Goal: Task Accomplishment & Management: Complete application form

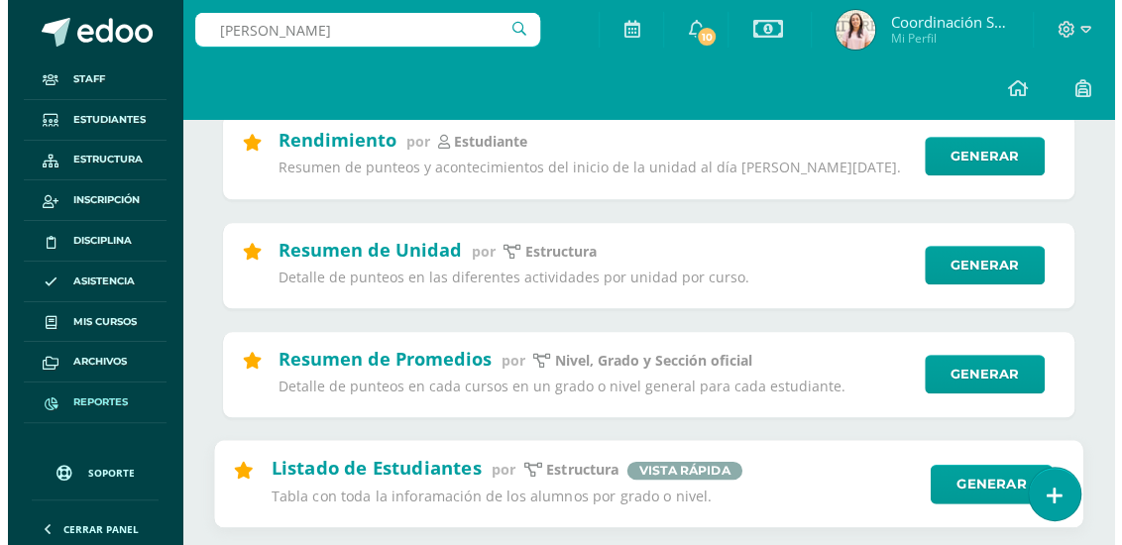
scroll to position [830, 0]
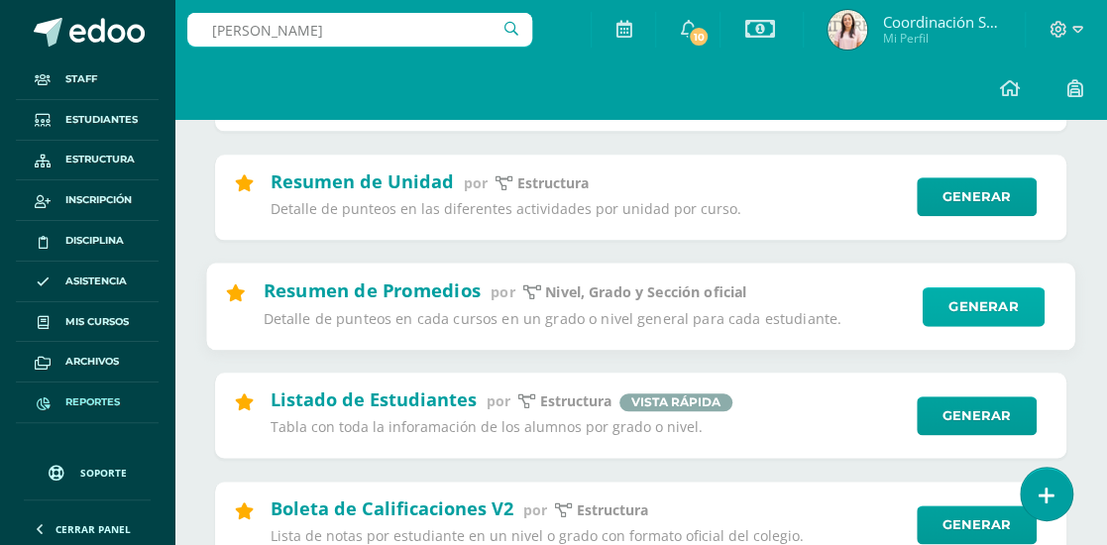
click at [975, 302] on link "Generar" at bounding box center [983, 306] width 122 height 40
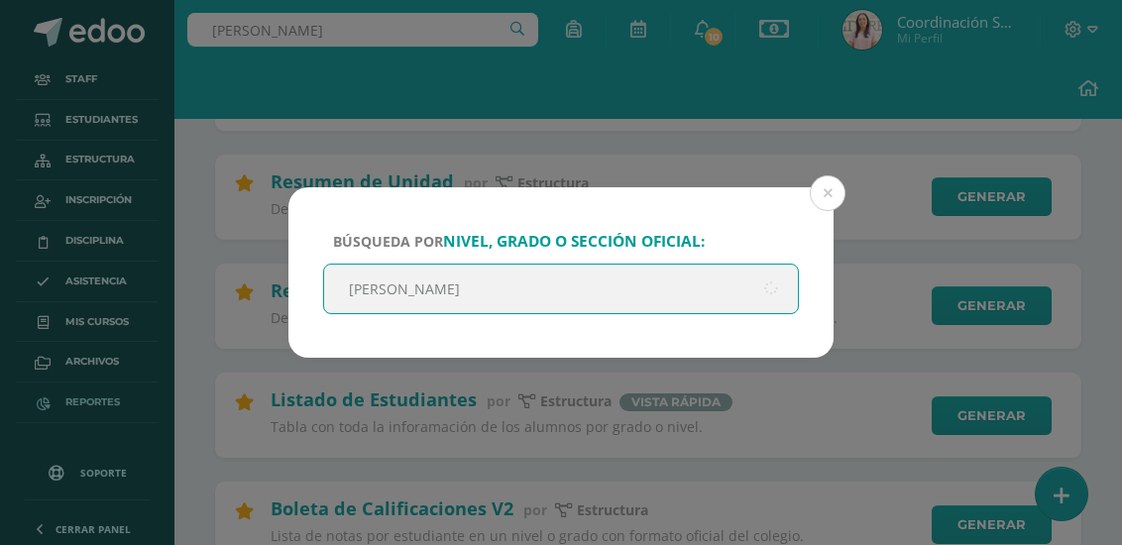
type input "Quinto"
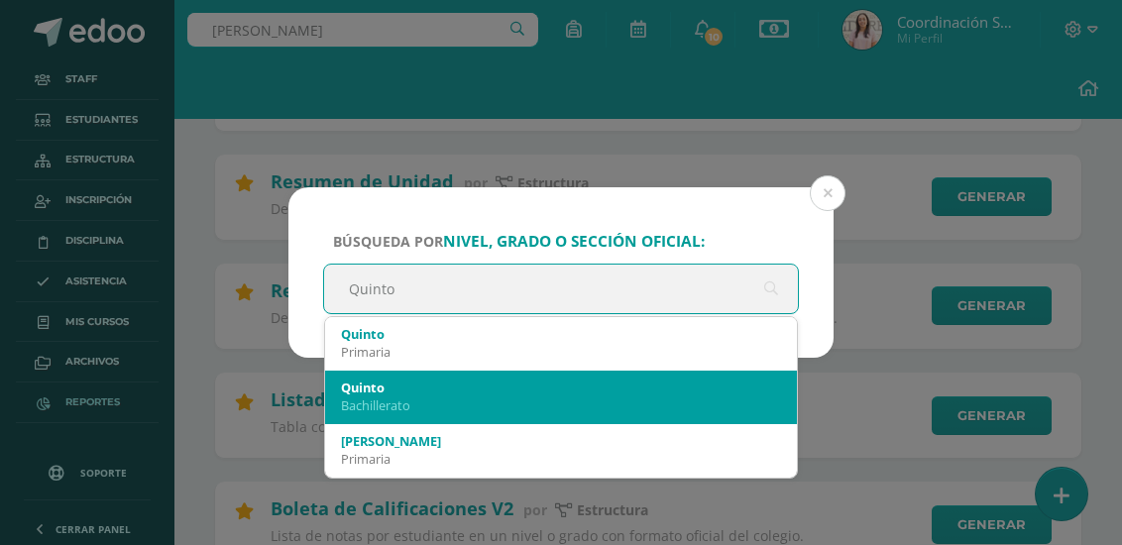
click at [572, 378] on div "Quinto" at bounding box center [561, 387] width 440 height 18
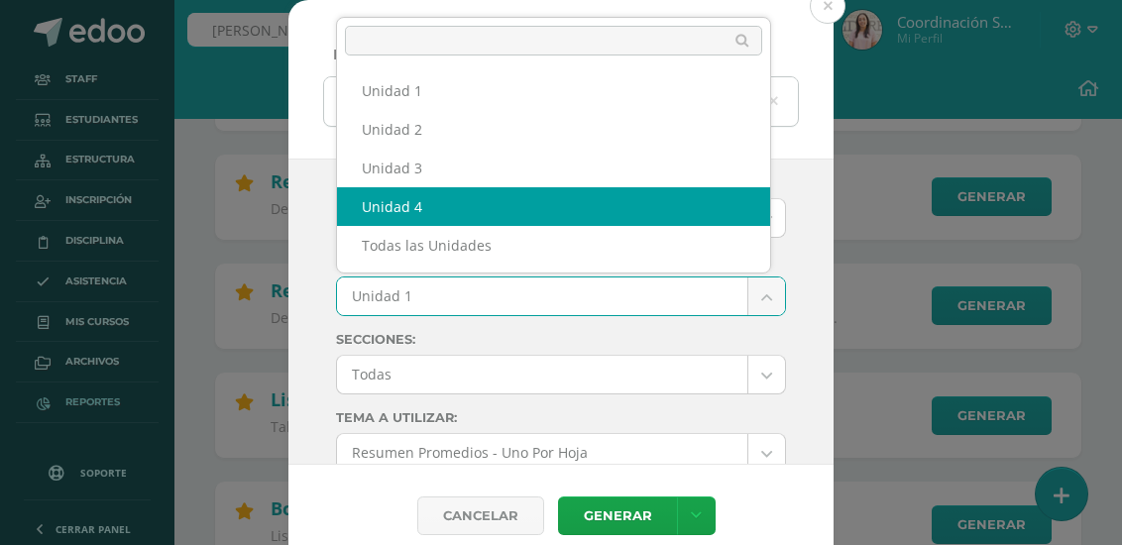
select select "Unidad 4"
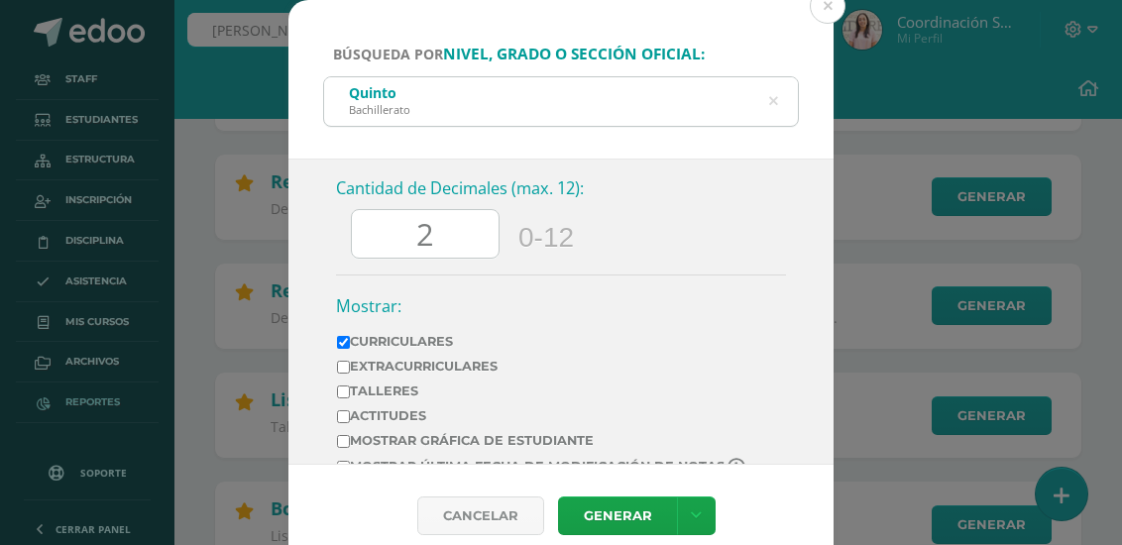
scroll to position [1091, 0]
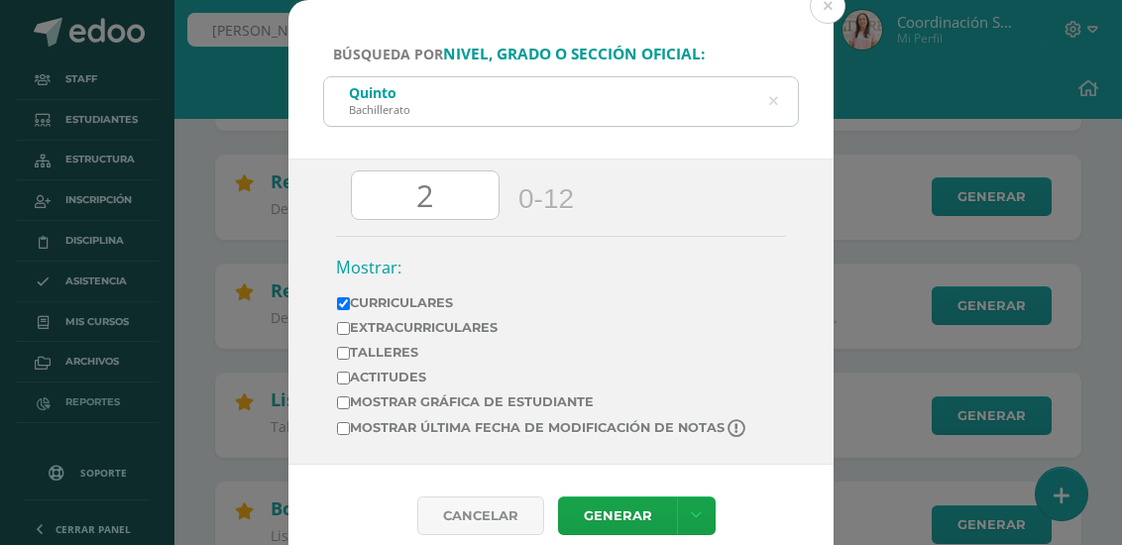
click at [436, 204] on input "2" at bounding box center [425, 195] width 147 height 49
click at [693, 514] on icon at bounding box center [696, 515] width 11 height 17
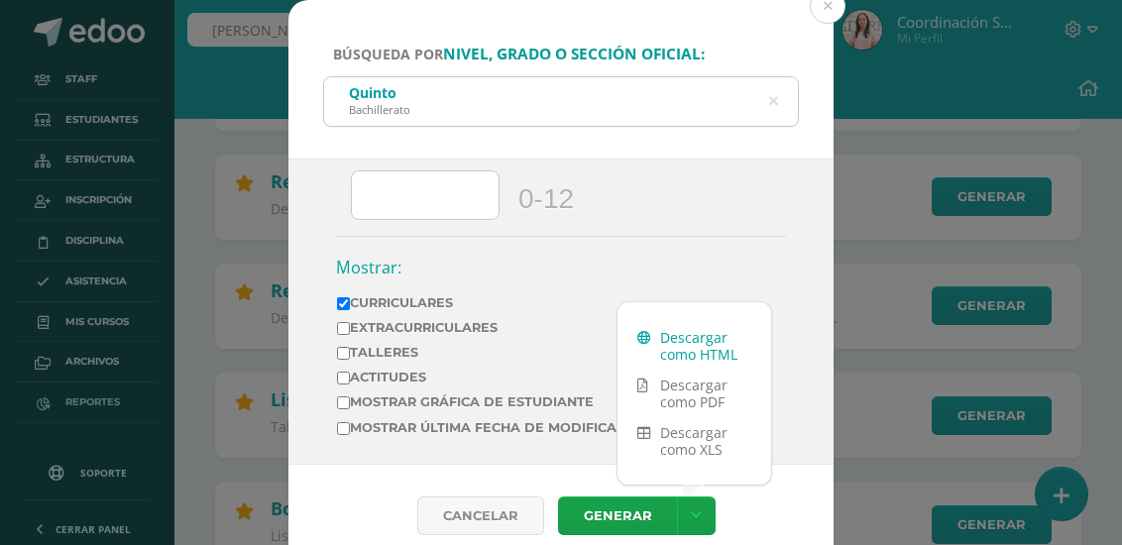
click at [701, 348] on link "Descargar como HTML" at bounding box center [694, 346] width 154 height 48
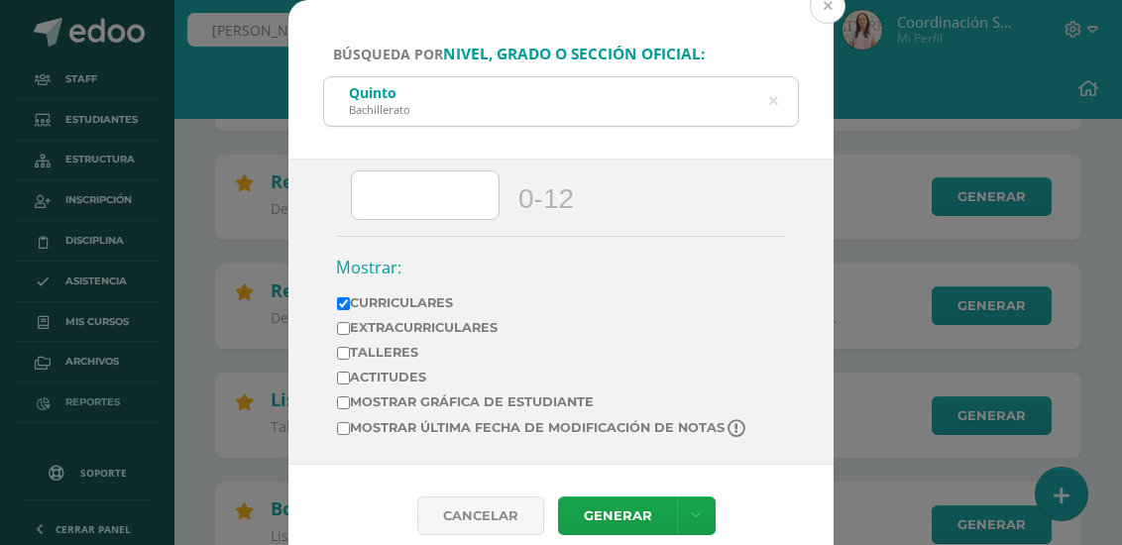
click at [830, 7] on button at bounding box center [827, 6] width 36 height 36
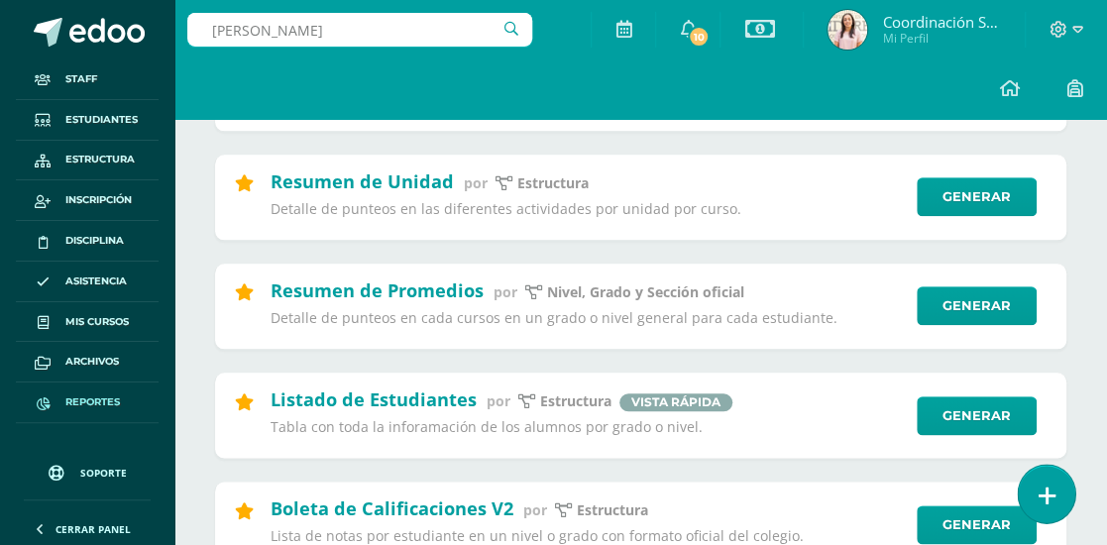
click at [1048, 485] on icon at bounding box center [1046, 495] width 18 height 23
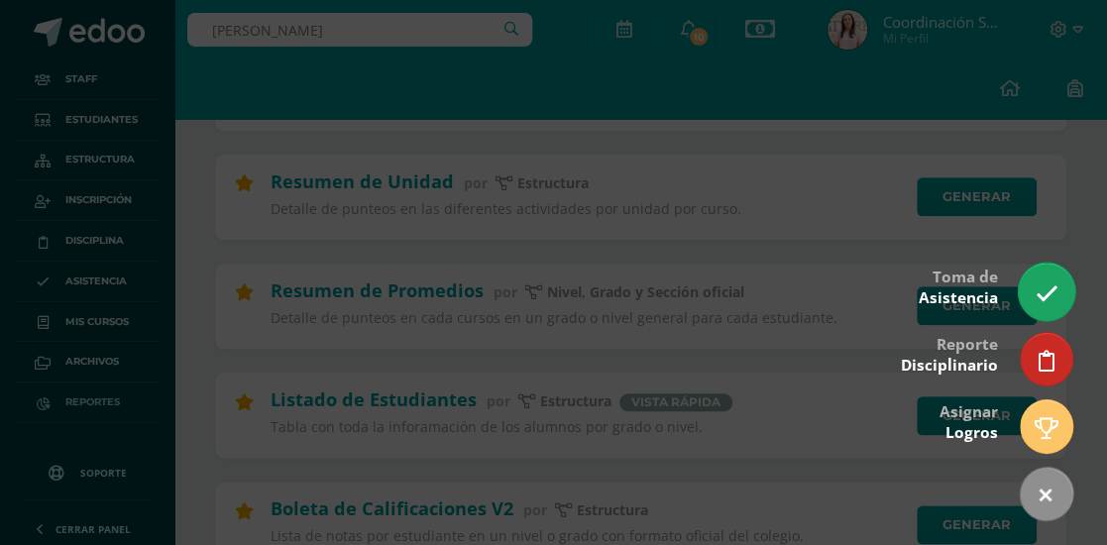
click at [1051, 312] on link at bounding box center [1046, 291] width 56 height 57
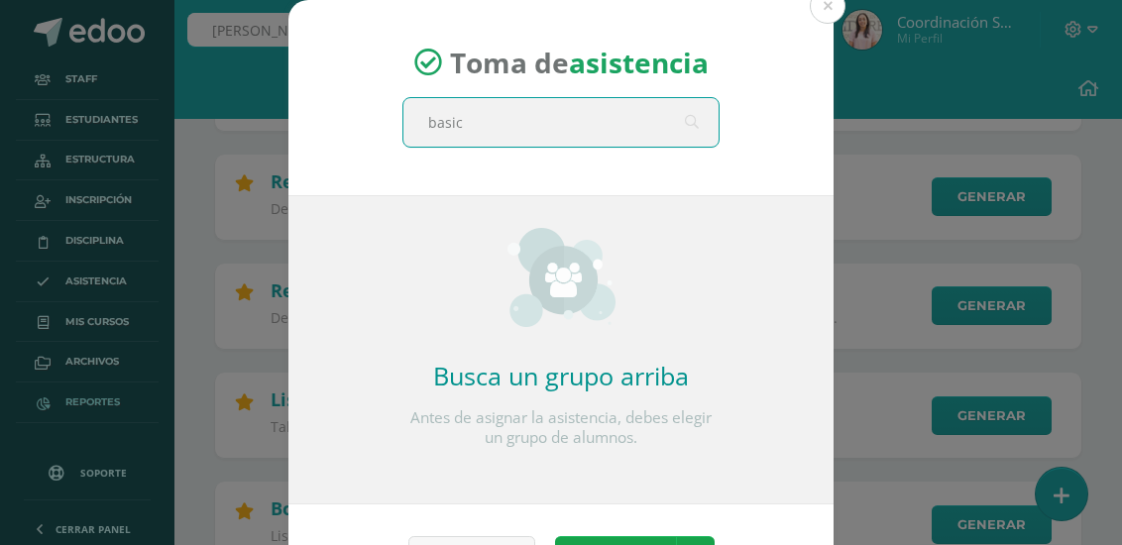
type input "basico"
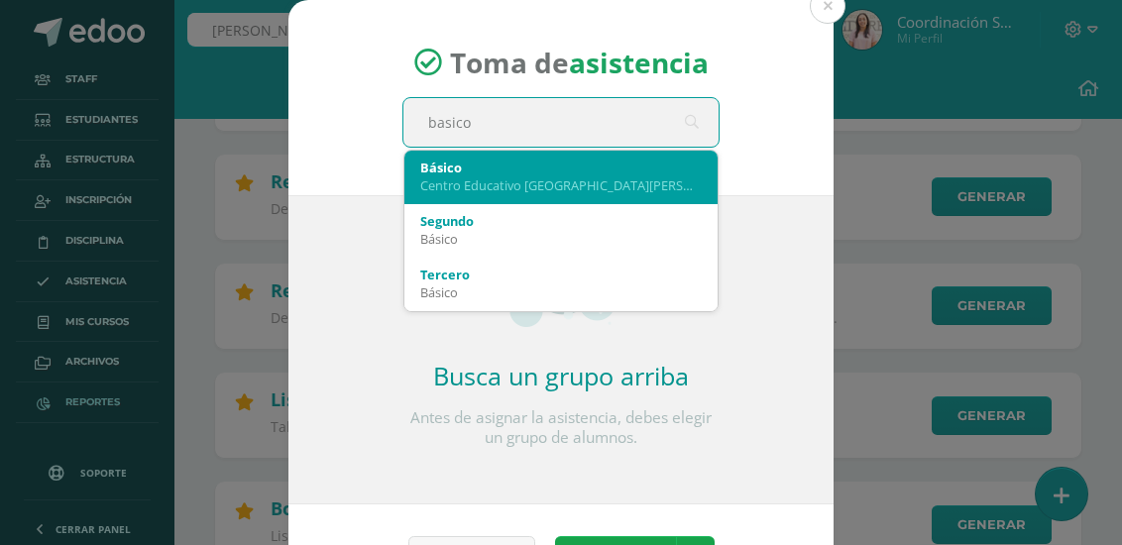
click at [592, 184] on div "Centro Educativo [GEOGRAPHIC_DATA][PERSON_NAME]" at bounding box center [560, 185] width 281 height 18
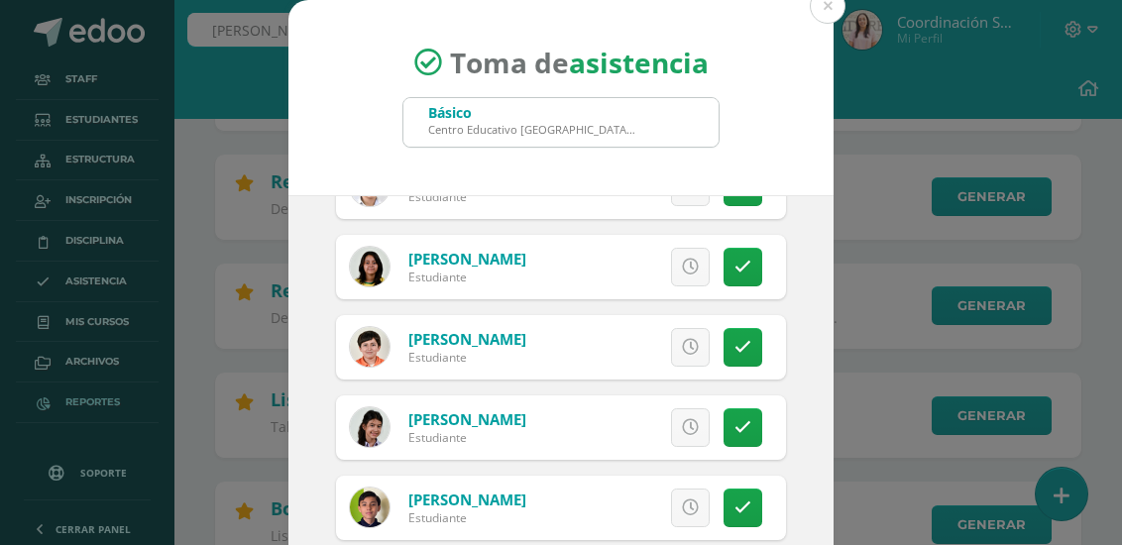
scroll to position [304, 0]
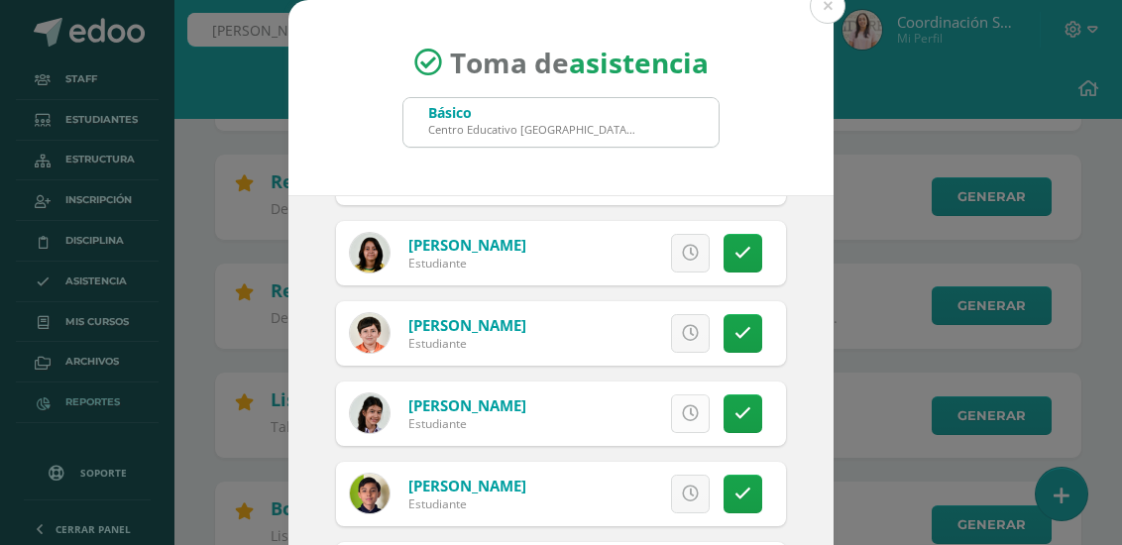
click at [680, 415] on div "Excusa Detalles sobre excusa: Añadir excusa a todas las inasistencias del día C…" at bounding box center [642, 413] width 285 height 64
click at [680, 415] on link at bounding box center [690, 413] width 39 height 39
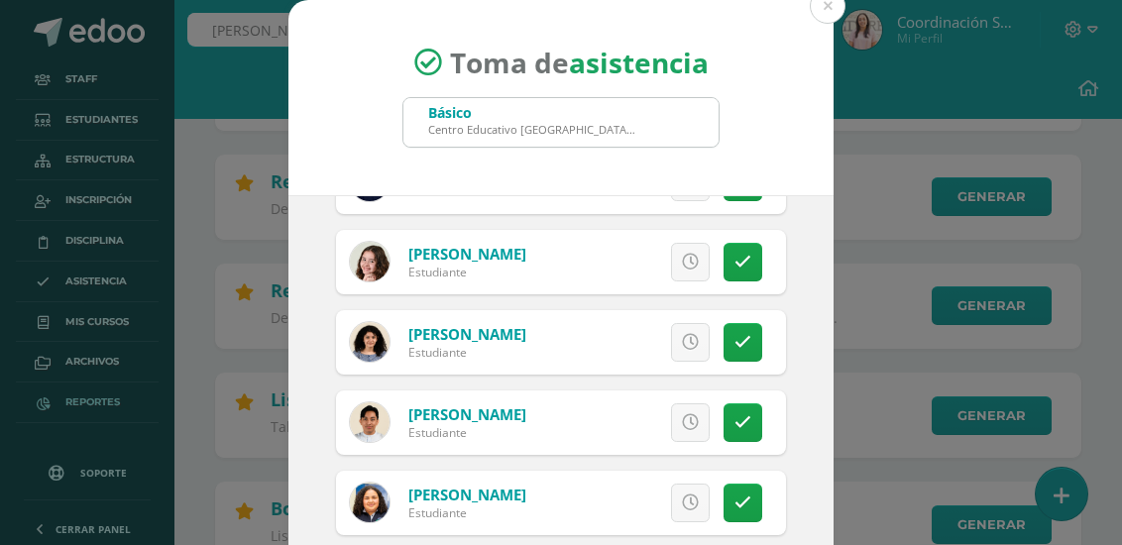
scroll to position [202, 0]
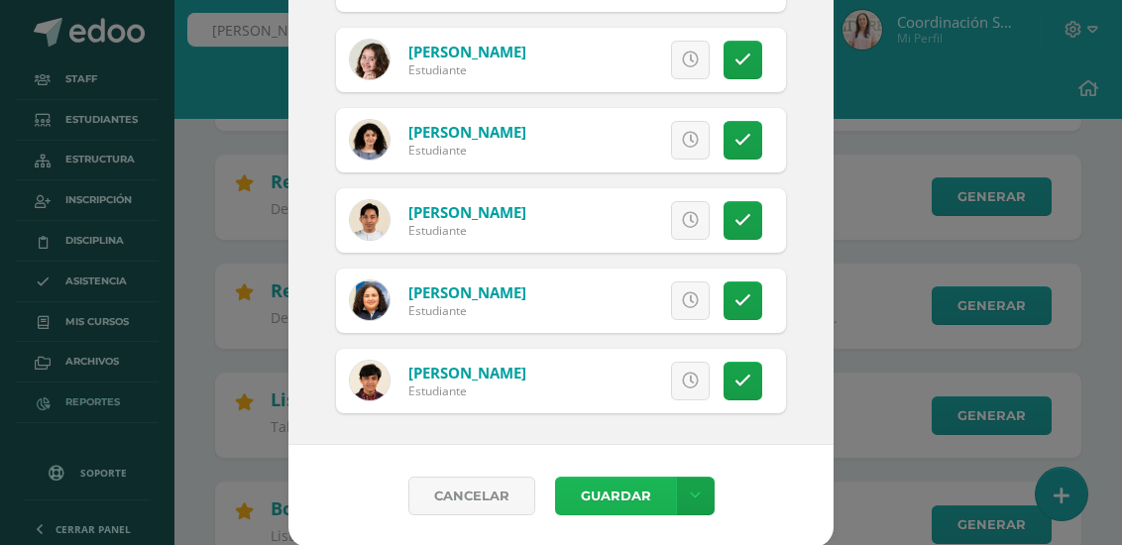
click at [612, 506] on button "Guardar" at bounding box center [615, 496] width 121 height 39
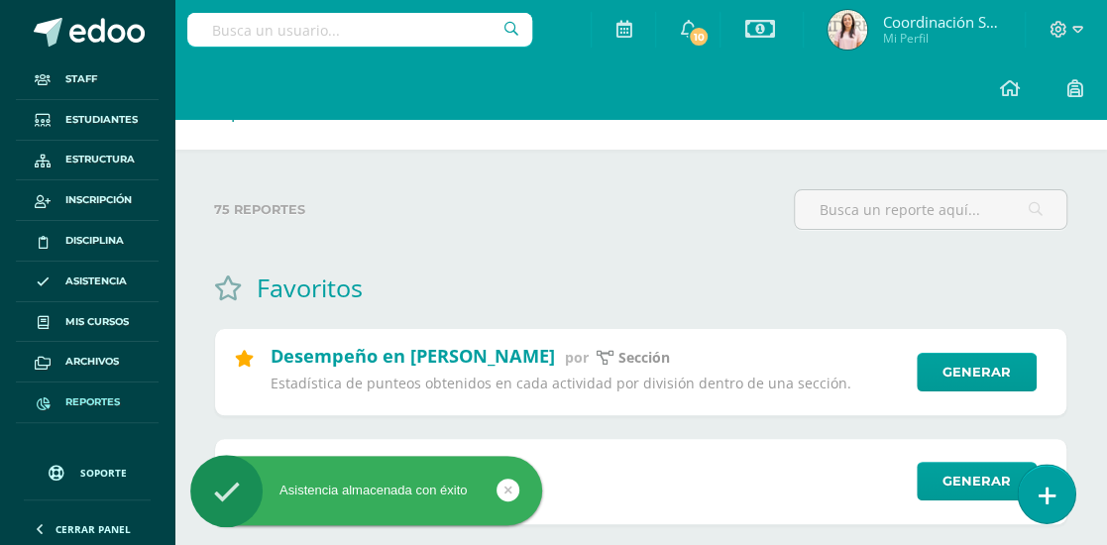
click at [1044, 485] on icon at bounding box center [1046, 495] width 18 height 23
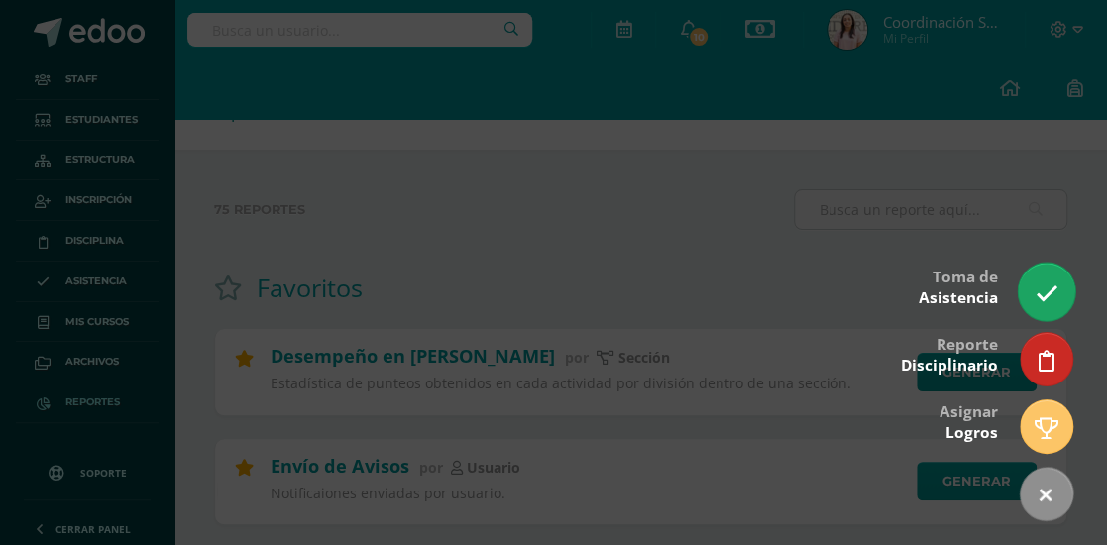
click at [1050, 286] on icon at bounding box center [1045, 293] width 23 height 23
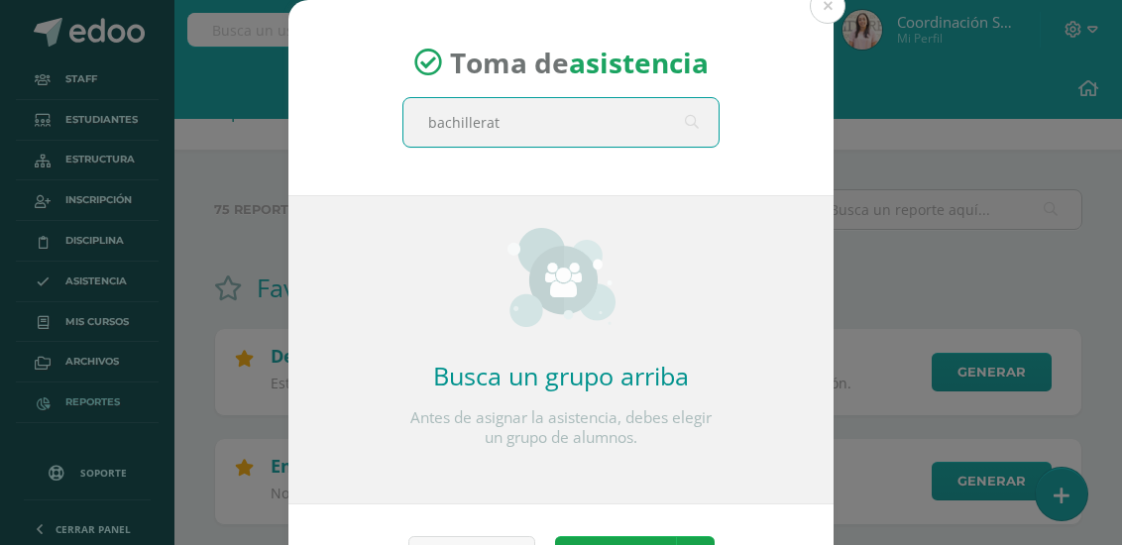
type input "bachillerato"
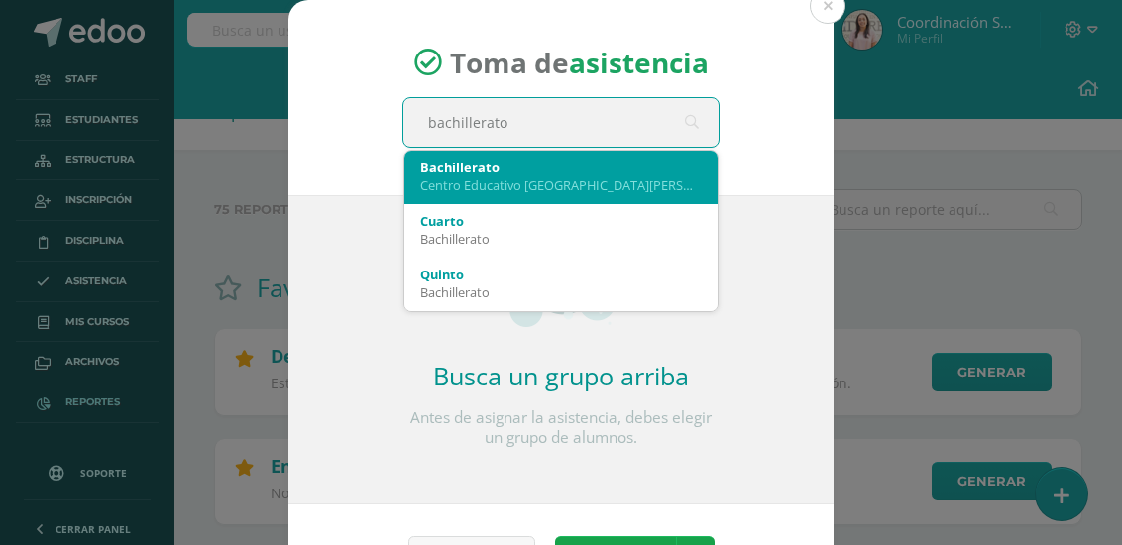
click at [570, 188] on div "Centro Educativo [GEOGRAPHIC_DATA][PERSON_NAME]" at bounding box center [560, 185] width 281 height 18
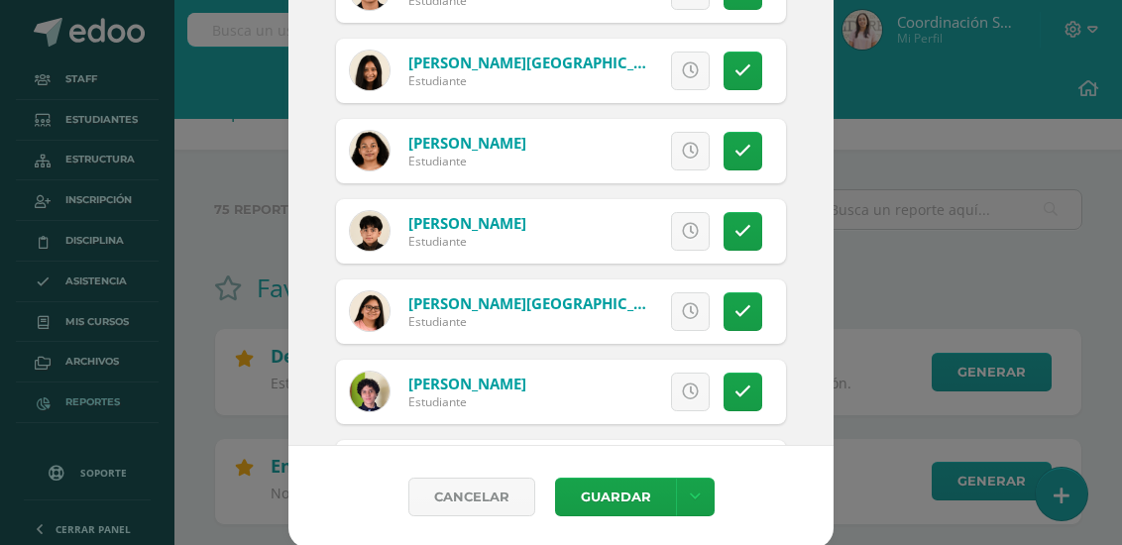
scroll to position [1566, 0]
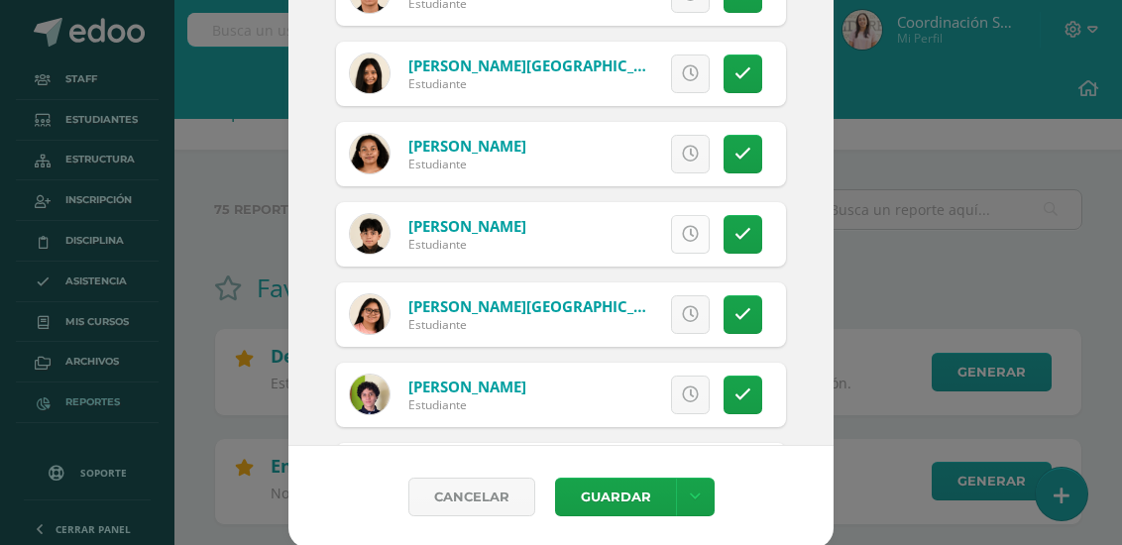
click at [682, 237] on icon at bounding box center [690, 234] width 17 height 17
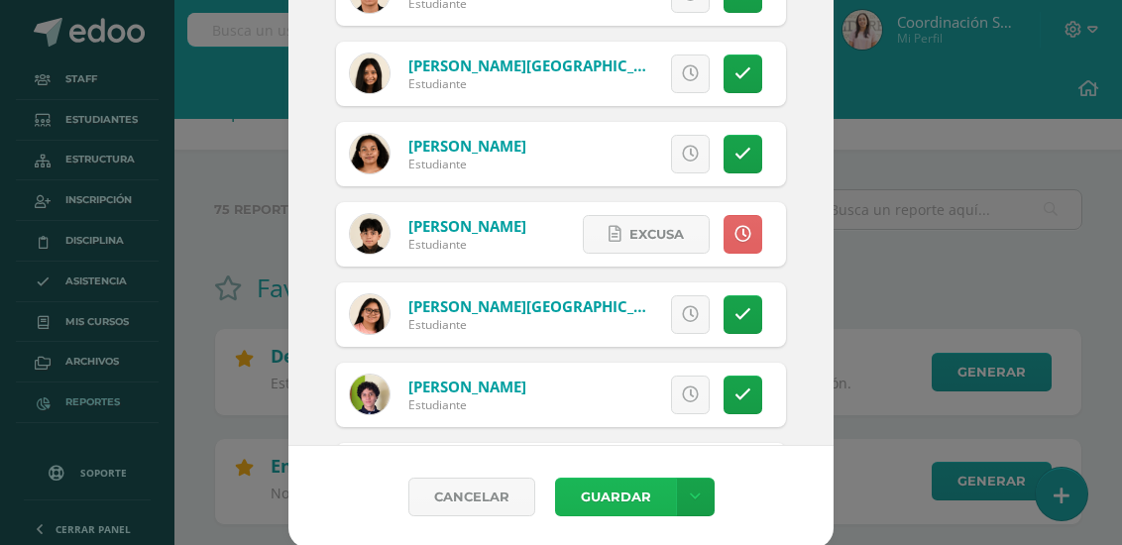
click at [628, 495] on button "Guardar" at bounding box center [615, 497] width 121 height 39
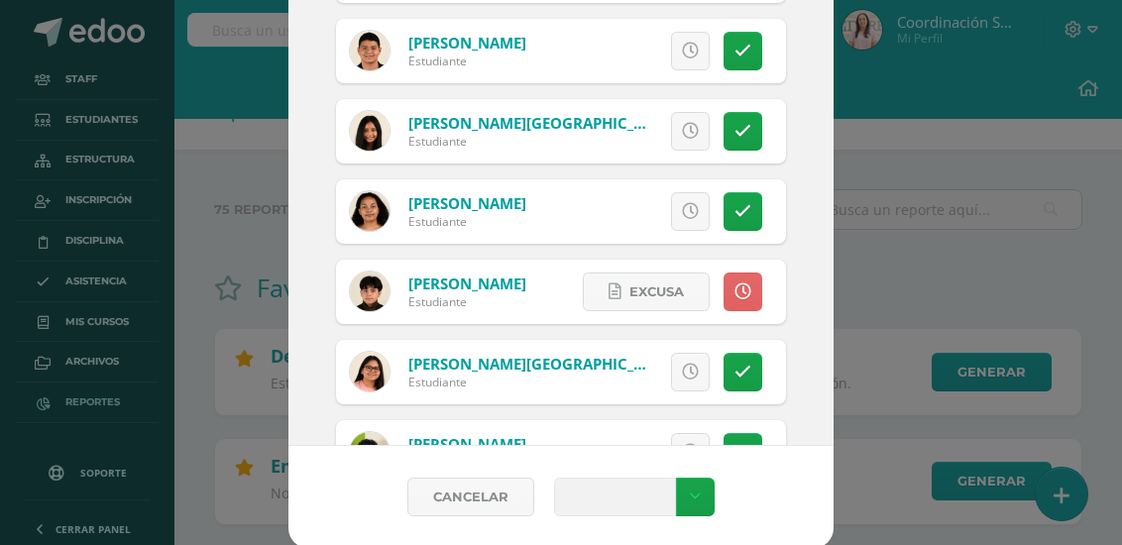
scroll to position [1488, 0]
